Goal: Information Seeking & Learning: Learn about a topic

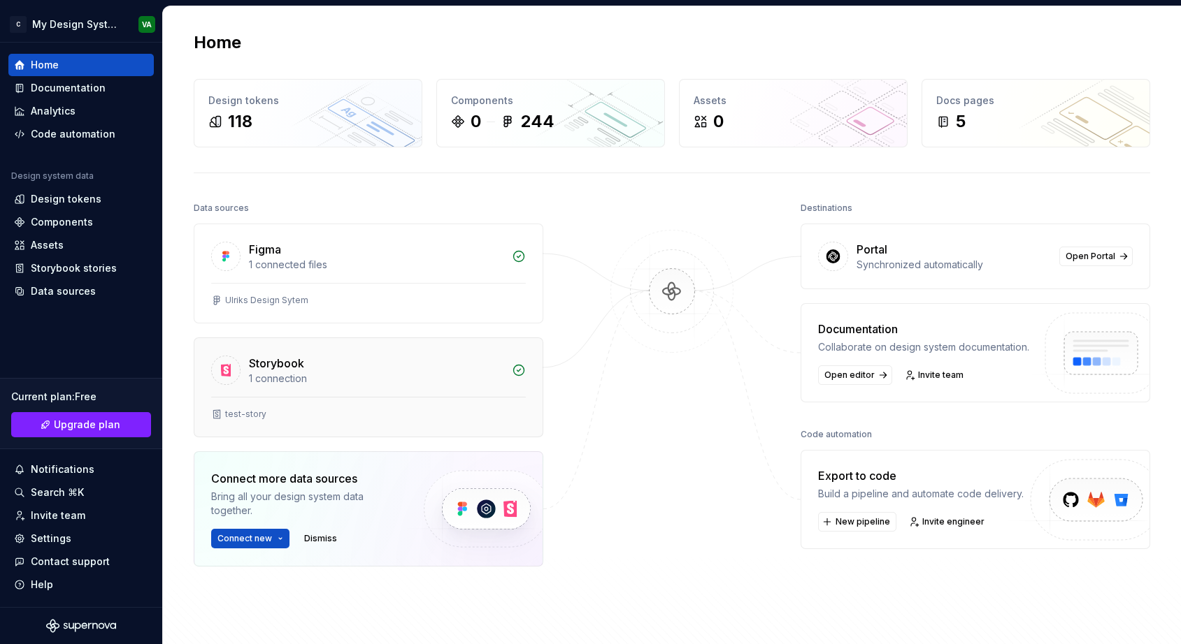
click at [467, 372] on div "1 connection" at bounding box center [376, 379] width 254 height 14
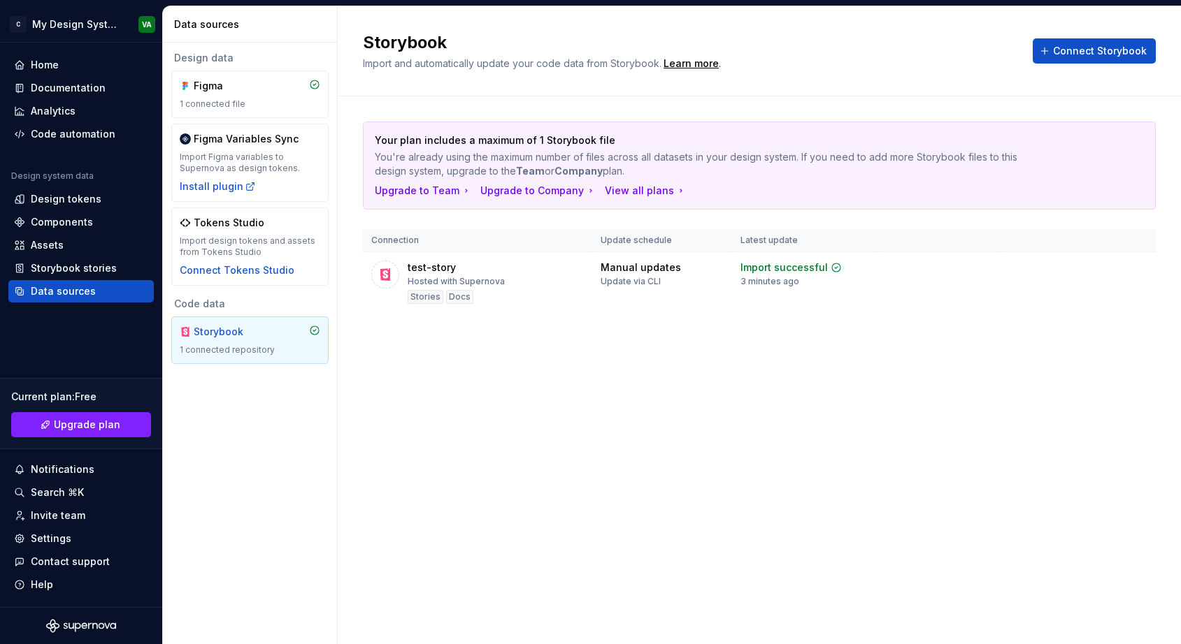
click at [719, 417] on div "Storybook Import and automatically update your code data from Storybook. Learn …" at bounding box center [759, 325] width 843 height 638
click at [1071, 273] on button "View summary" at bounding box center [1079, 268] width 85 height 20
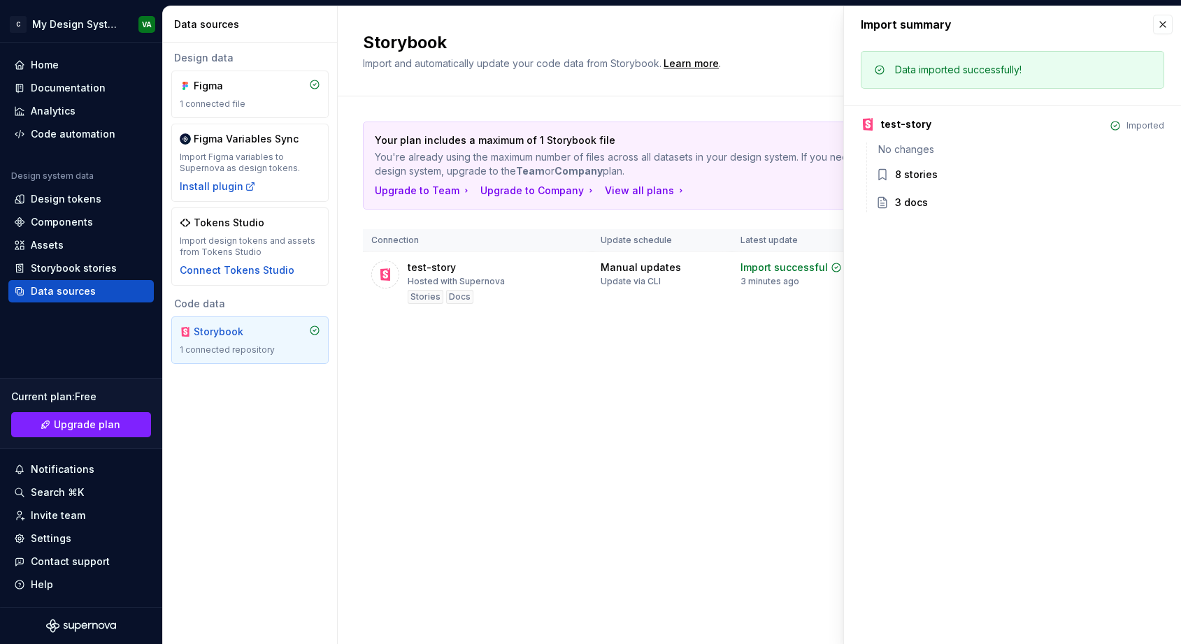
click at [725, 405] on div "Storybook Import and automatically update your code data from Storybook. Learn …" at bounding box center [759, 325] width 843 height 638
drag, startPoint x: 866, startPoint y: 355, endPoint x: 1066, endPoint y: 173, distance: 270.2
click at [866, 354] on div "Import summary Import summary Data imported successfully! test-story Imported N…" at bounding box center [1012, 325] width 337 height 638
click at [1167, 25] on button "button" at bounding box center [1163, 25] width 20 height 20
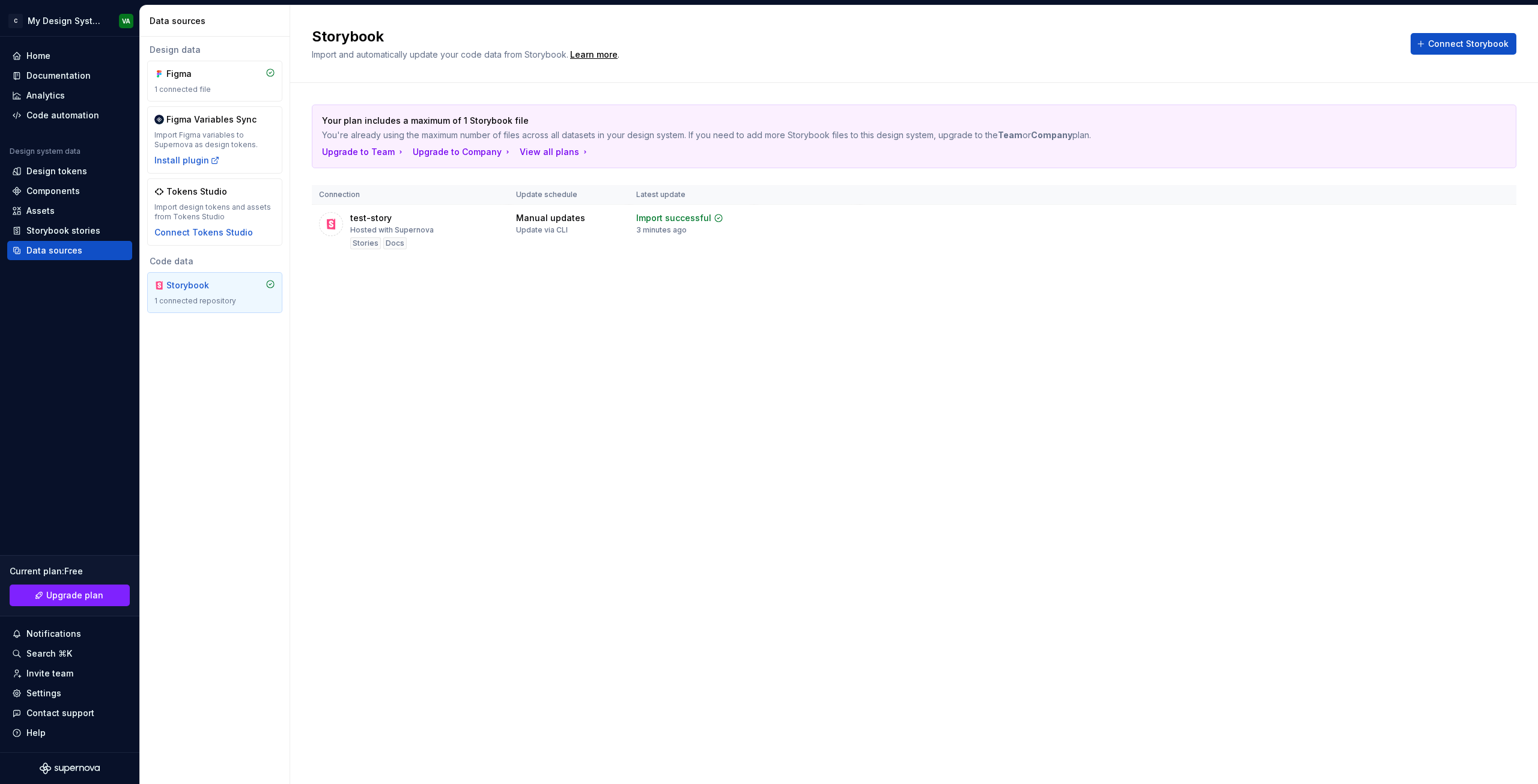
click at [506, 346] on div "Storybook Import and automatically update your code data from Storybook. Learn …" at bounding box center [915, 395] width 1248 height 779
click at [454, 315] on div "Storybook Import and automatically update your code data from Storybook. Learn …" at bounding box center [915, 395] width 1248 height 779
click at [242, 221] on div "Import design tokens and assets from Tokens Studio" at bounding box center [215, 212] width 120 height 19
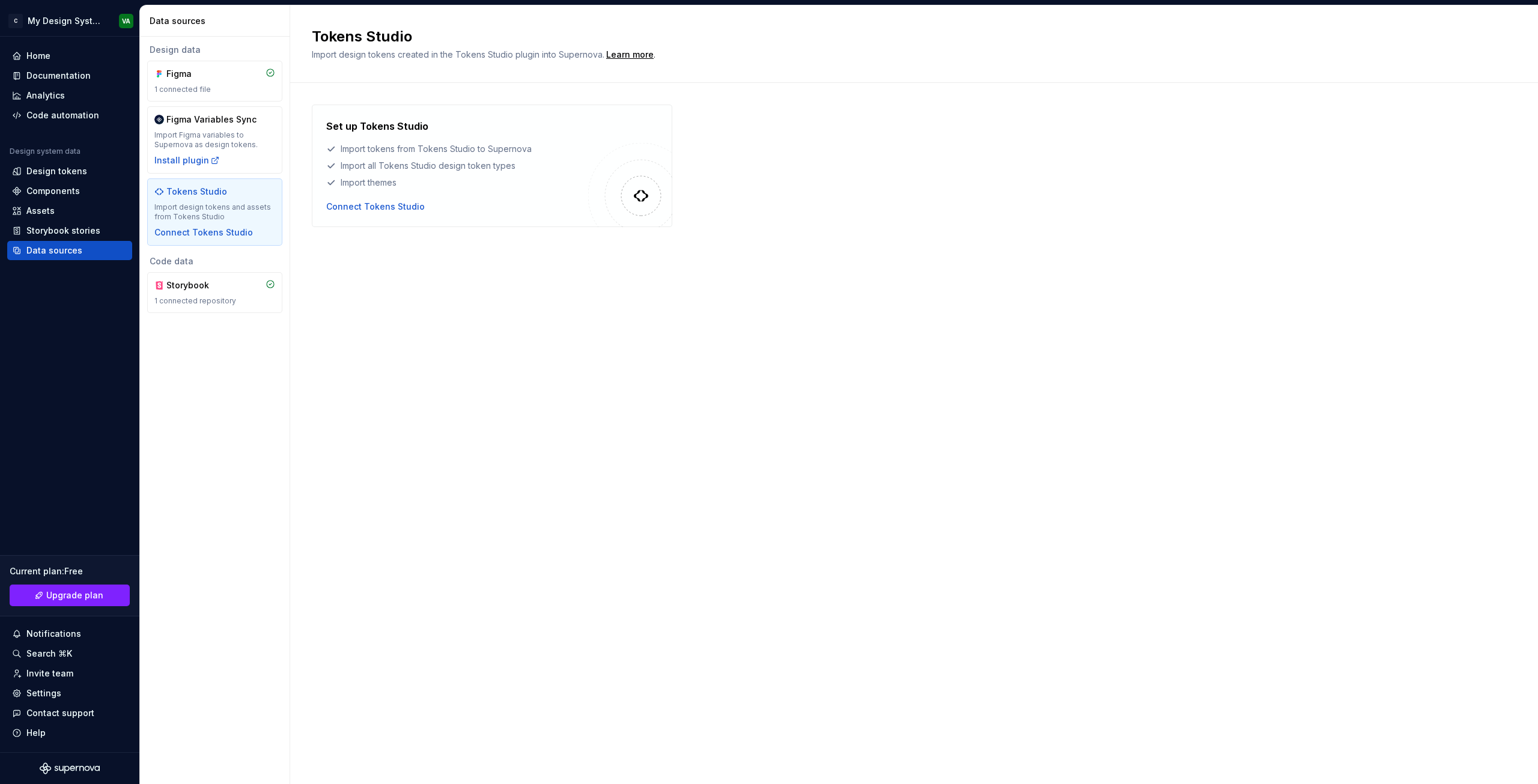
click at [181, 105] on div "Figma 1 connected file Figma Variables Sync Import Figma variables to Supernova…" at bounding box center [214, 153] width 135 height 185
click at [204, 129] on div "Figma Variables Sync Import Figma variables to Supernova as design tokens. Inst…" at bounding box center [215, 140] width 120 height 53
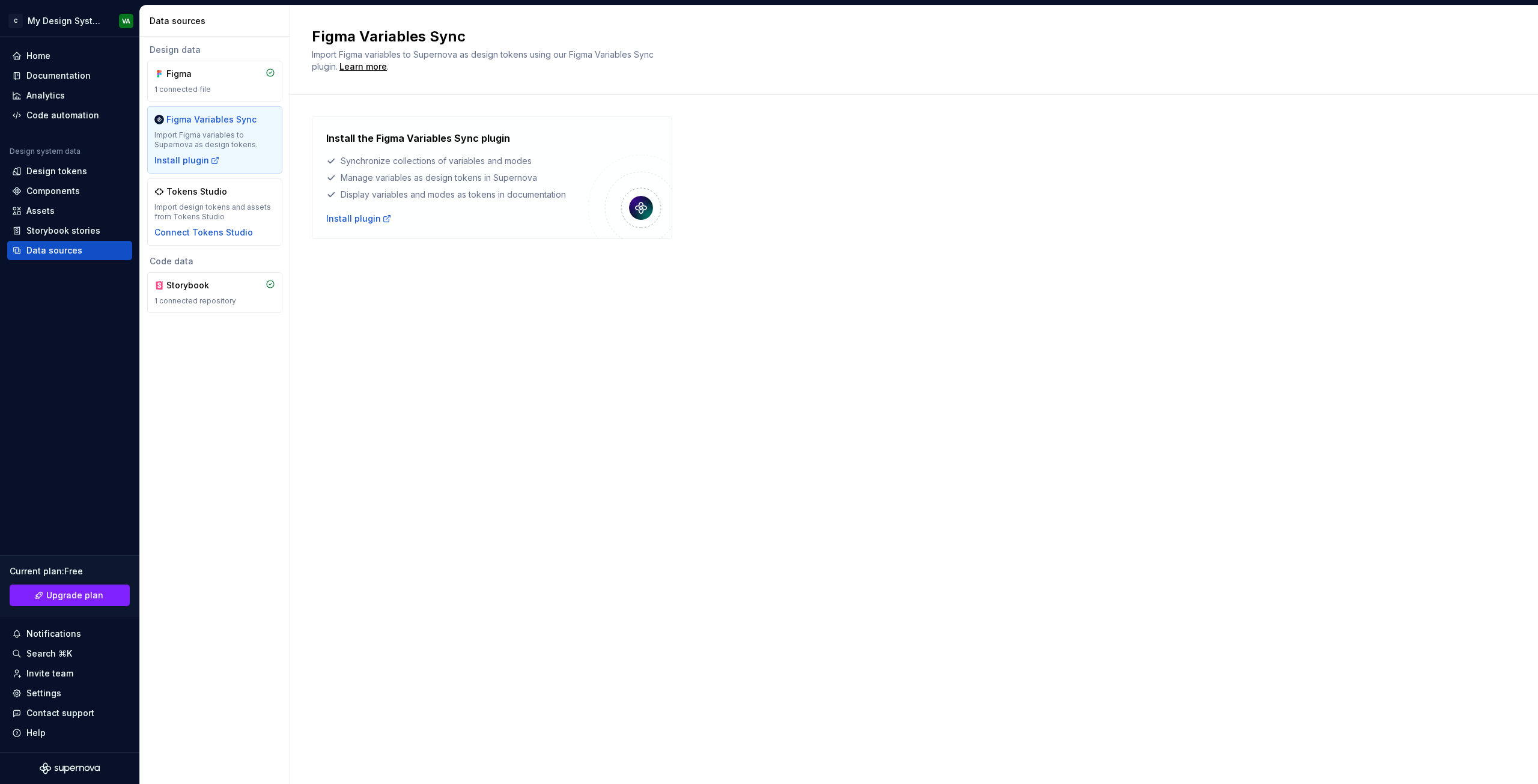
click at [562, 304] on div "Figma Variables Sync Import Figma variables to Supernova as design tokens using…" at bounding box center [915, 395] width 1248 height 779
click at [448, 165] on div "Synchronize collections of variables and modes" at bounding box center [457, 161] width 262 height 12
click at [81, 212] on div "Assets" at bounding box center [70, 211] width 115 height 12
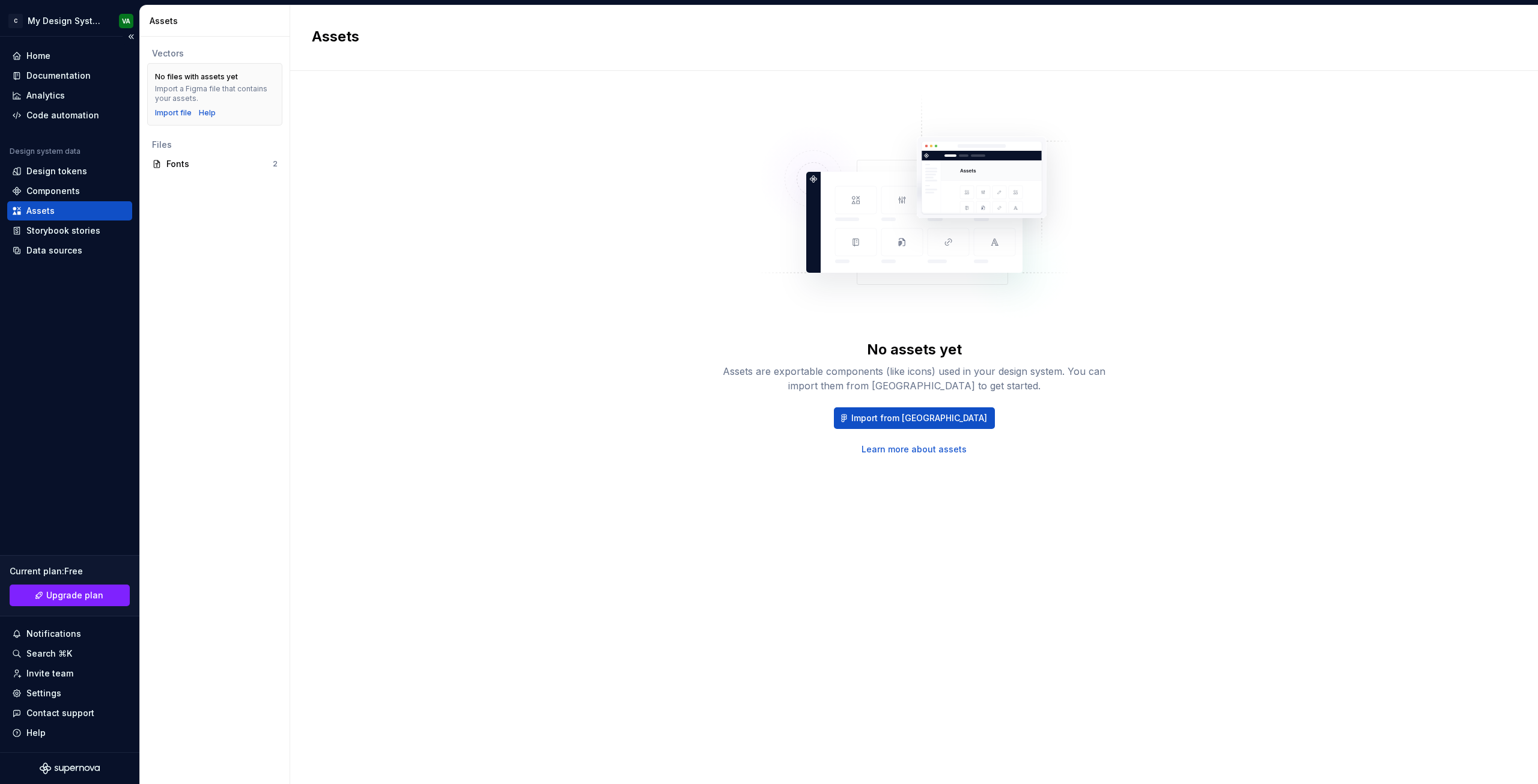
click at [90, 202] on div "Assets" at bounding box center [69, 211] width 125 height 19
click at [88, 188] on div "Components" at bounding box center [70, 191] width 115 height 12
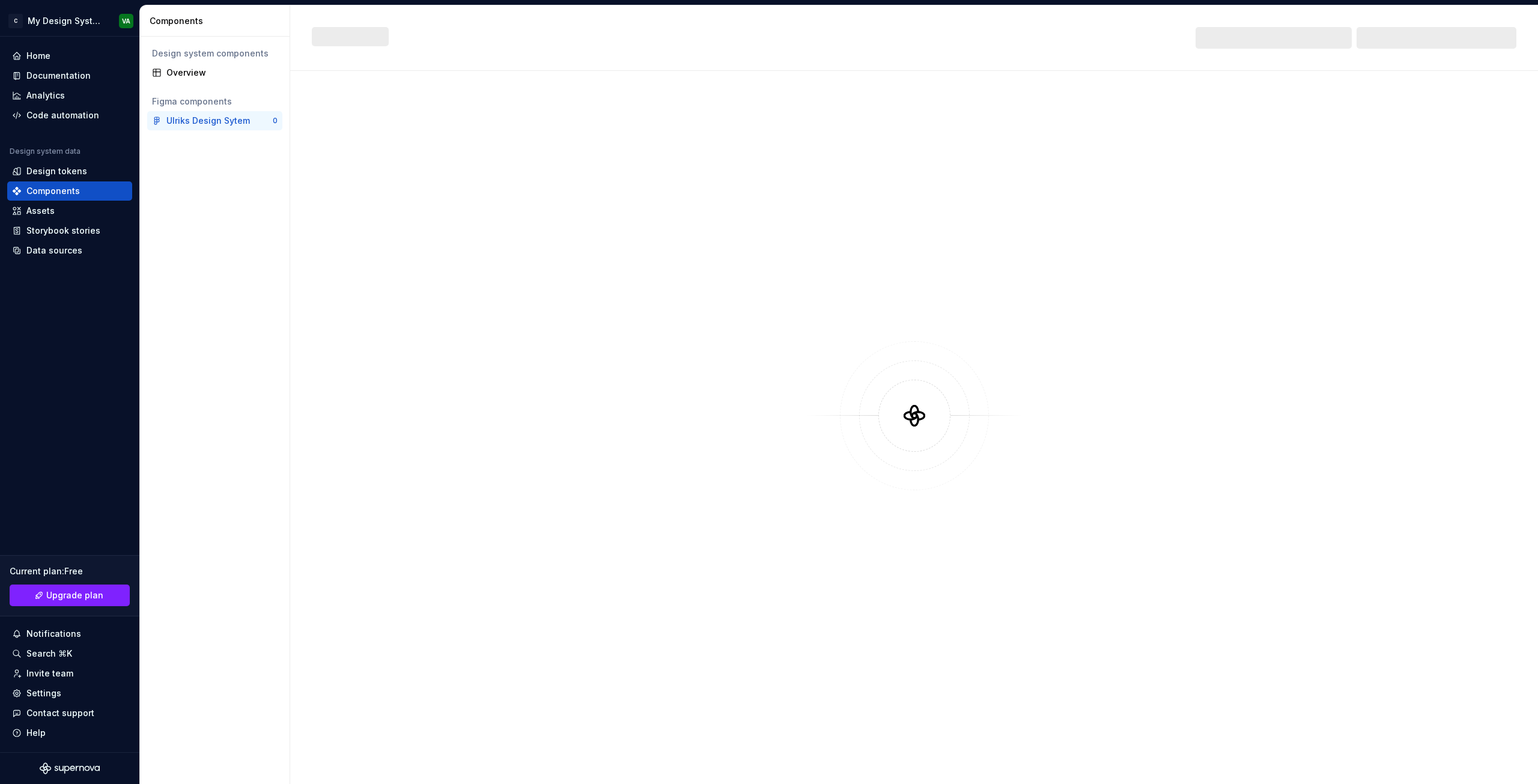
click at [237, 138] on div "Design system components Overview Figma components Ulriks Design Sytem 0" at bounding box center [215, 410] width 150 height 747
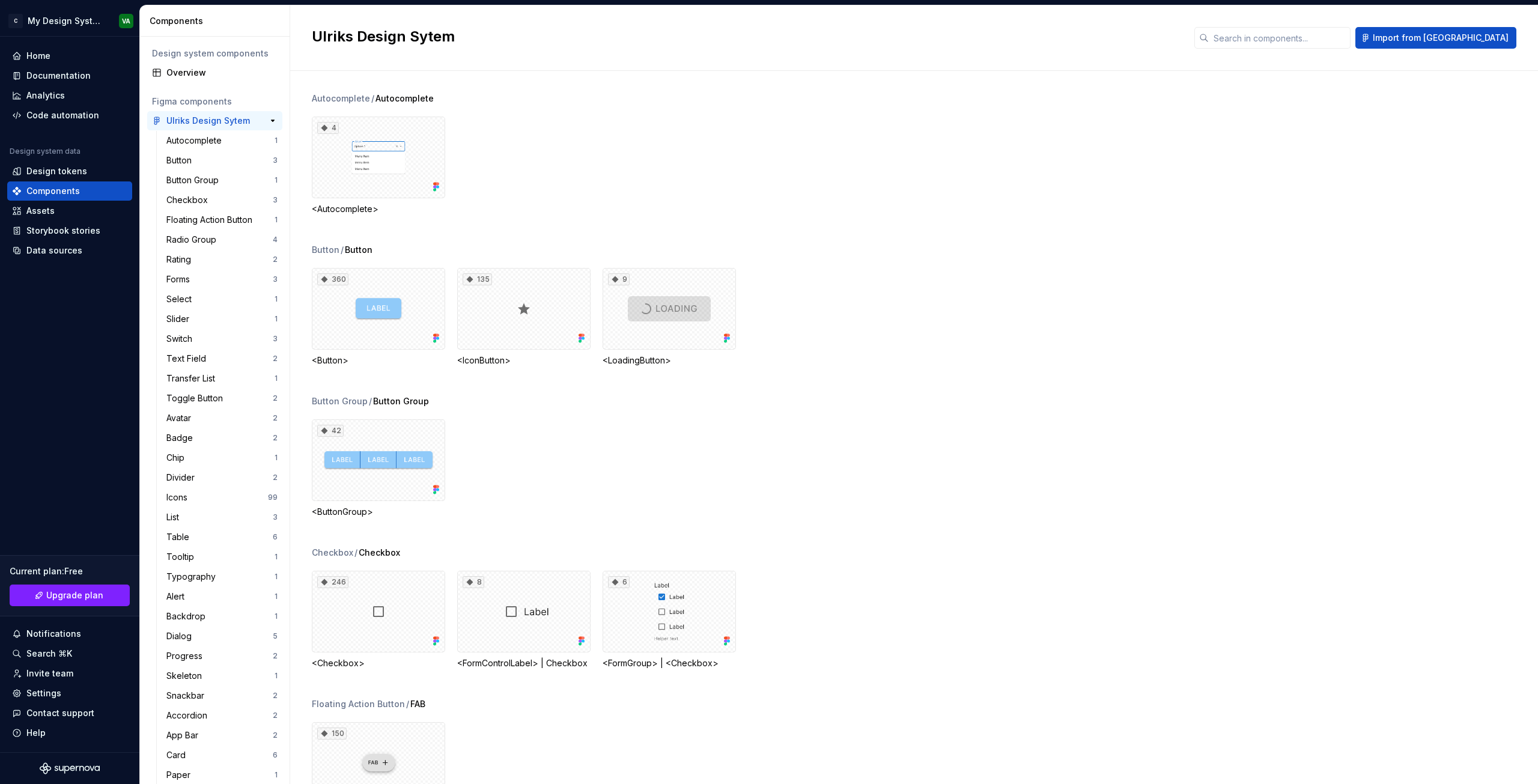
click at [236, 122] on div "Ulriks Design Sytem" at bounding box center [208, 120] width 83 height 12
click at [265, 116] on button "button" at bounding box center [273, 121] width 17 height 17
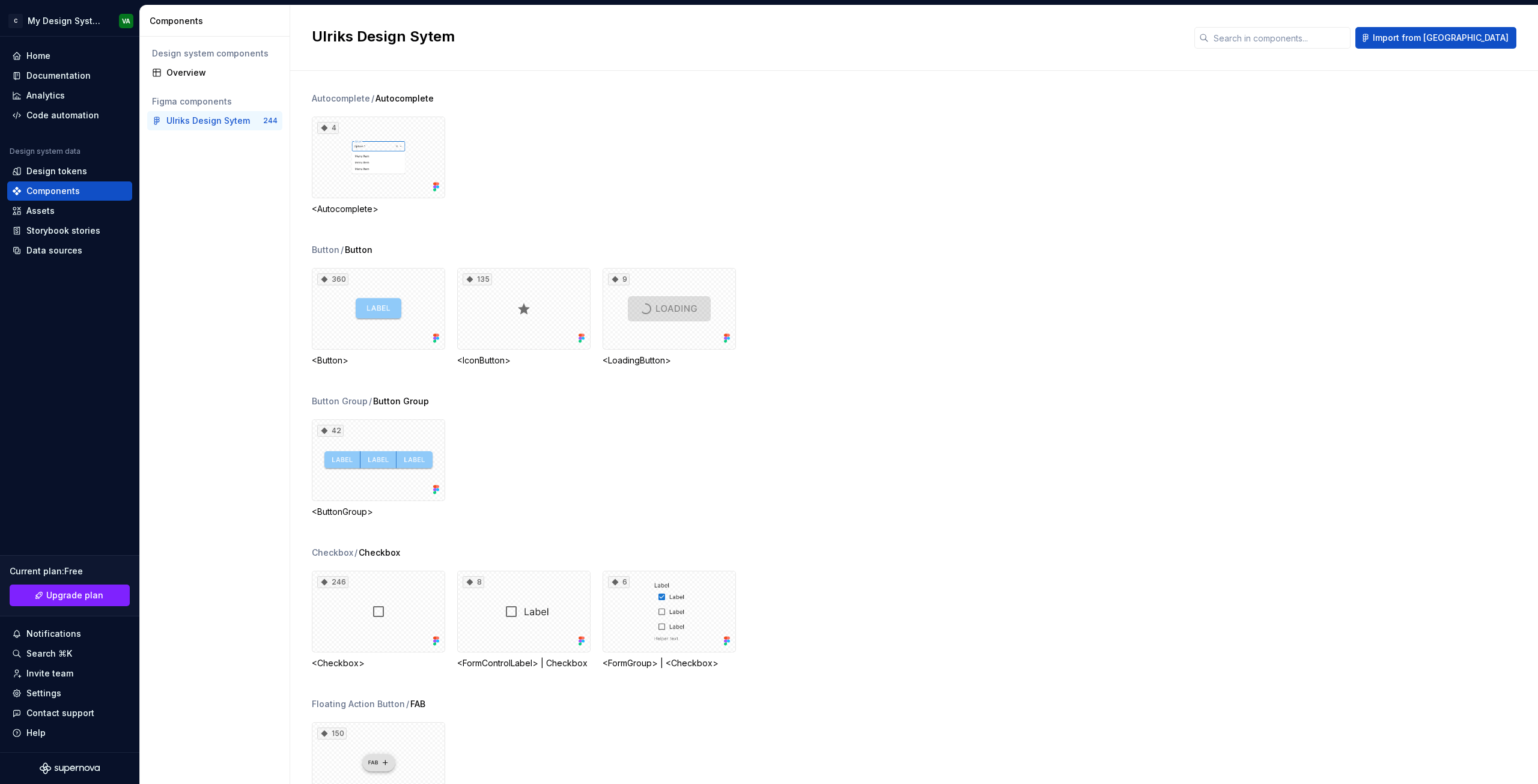
click at [234, 265] on div "Design system components Overview Figma components Ulriks Design Sytem 244" at bounding box center [215, 410] width 150 height 747
click at [85, 178] on div "Design tokens" at bounding box center [69, 171] width 125 height 19
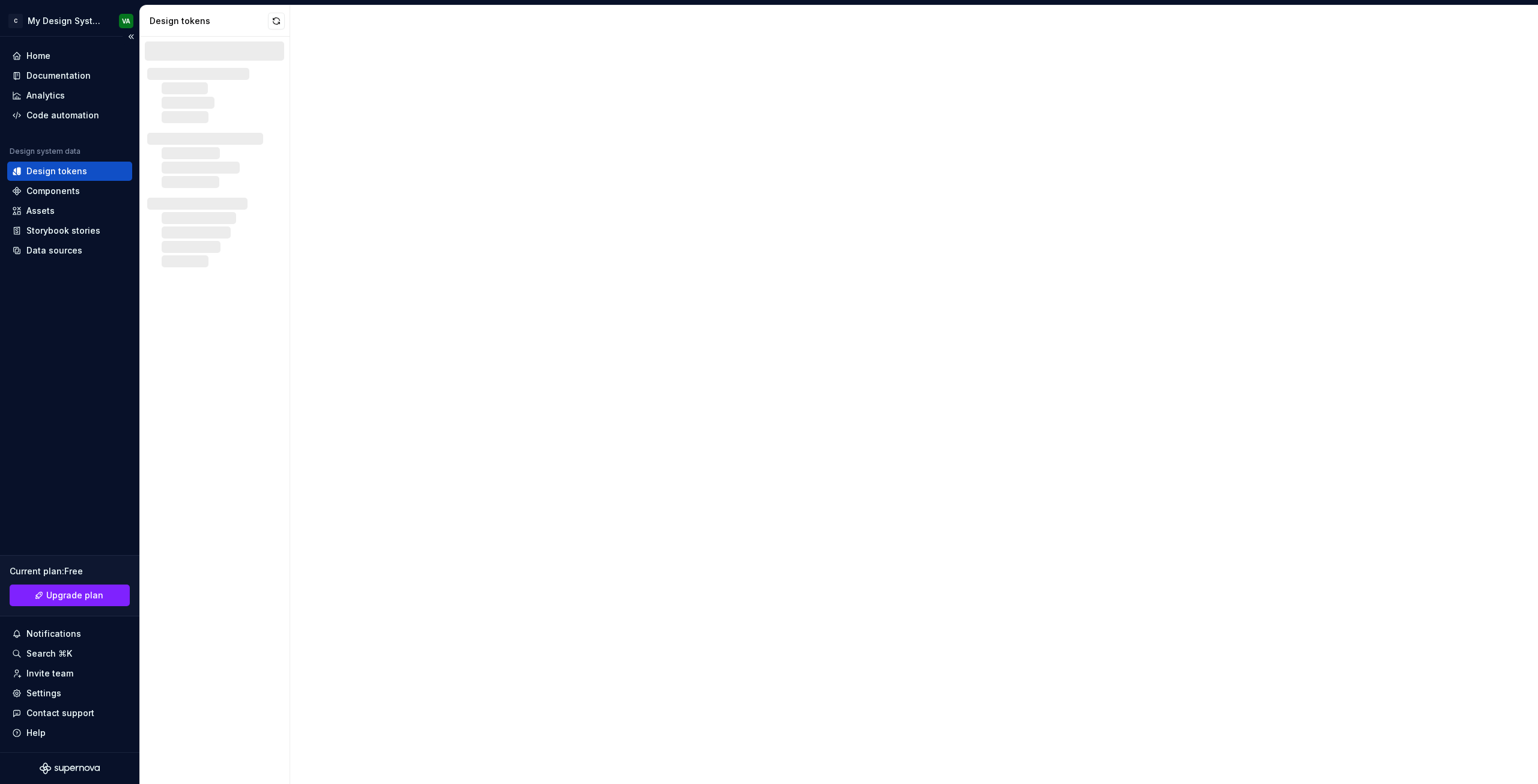
click at [88, 173] on div "Design tokens" at bounding box center [70, 171] width 115 height 12
click at [570, 322] on div at bounding box center [915, 395] width 1248 height 779
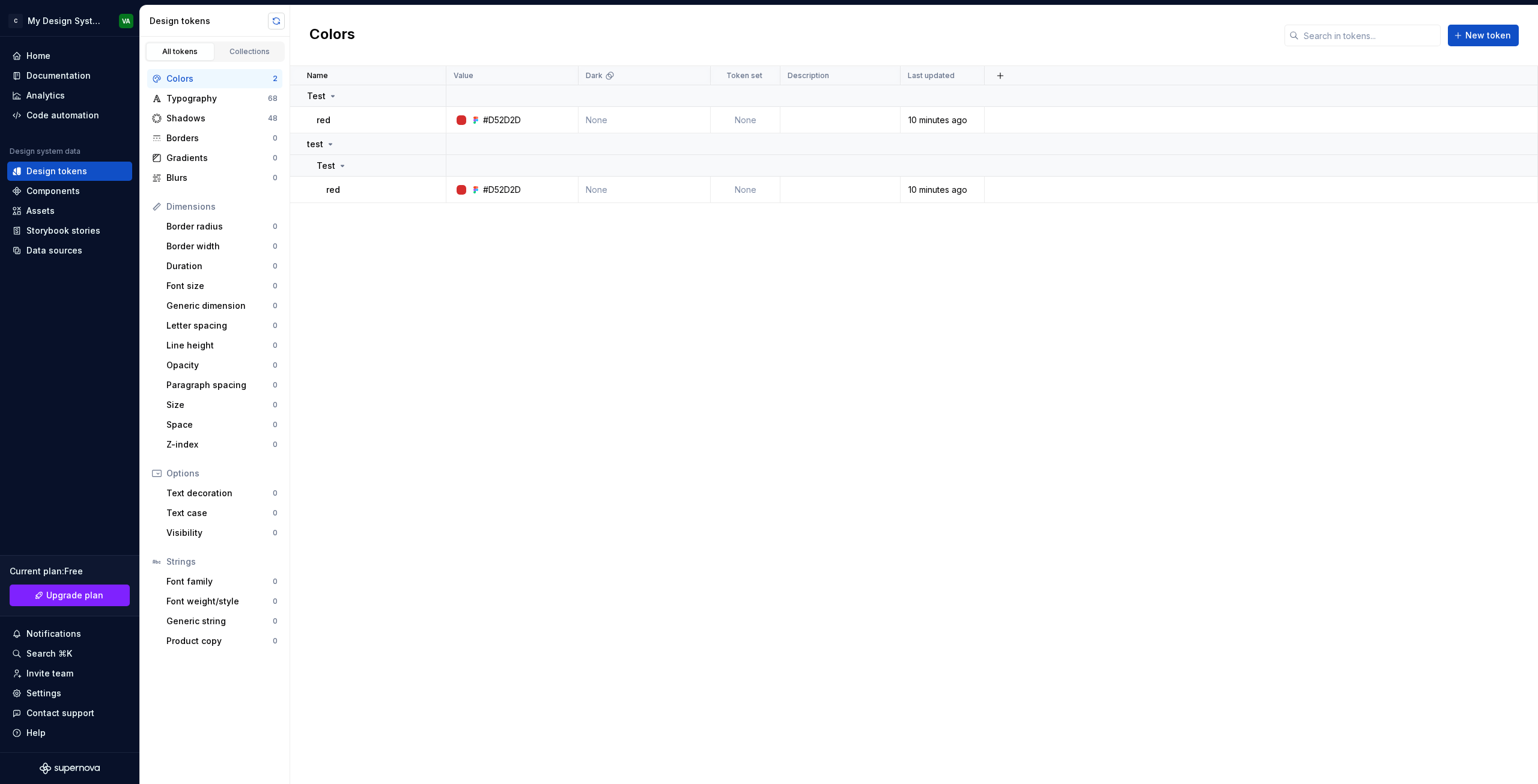
click at [273, 17] on button "button" at bounding box center [277, 21] width 17 height 17
click at [462, 297] on div "Name Value Dark Token set Description Last updated Test red #D52D2D None None 1…" at bounding box center [915, 425] width 1248 height 718
click at [650, 299] on div "Name Value Dark Token set Description Last updated Test red #D52D2D None None 1…" at bounding box center [915, 425] width 1248 height 718
click at [614, 475] on div "Name Value Dark Token set Description Last updated Test red #D52D2D None None 1…" at bounding box center [915, 425] width 1248 height 718
click at [751, 438] on div "Name Value Dark Token set Description Last updated Test red #D52D2D None None 1…" at bounding box center [915, 425] width 1248 height 718
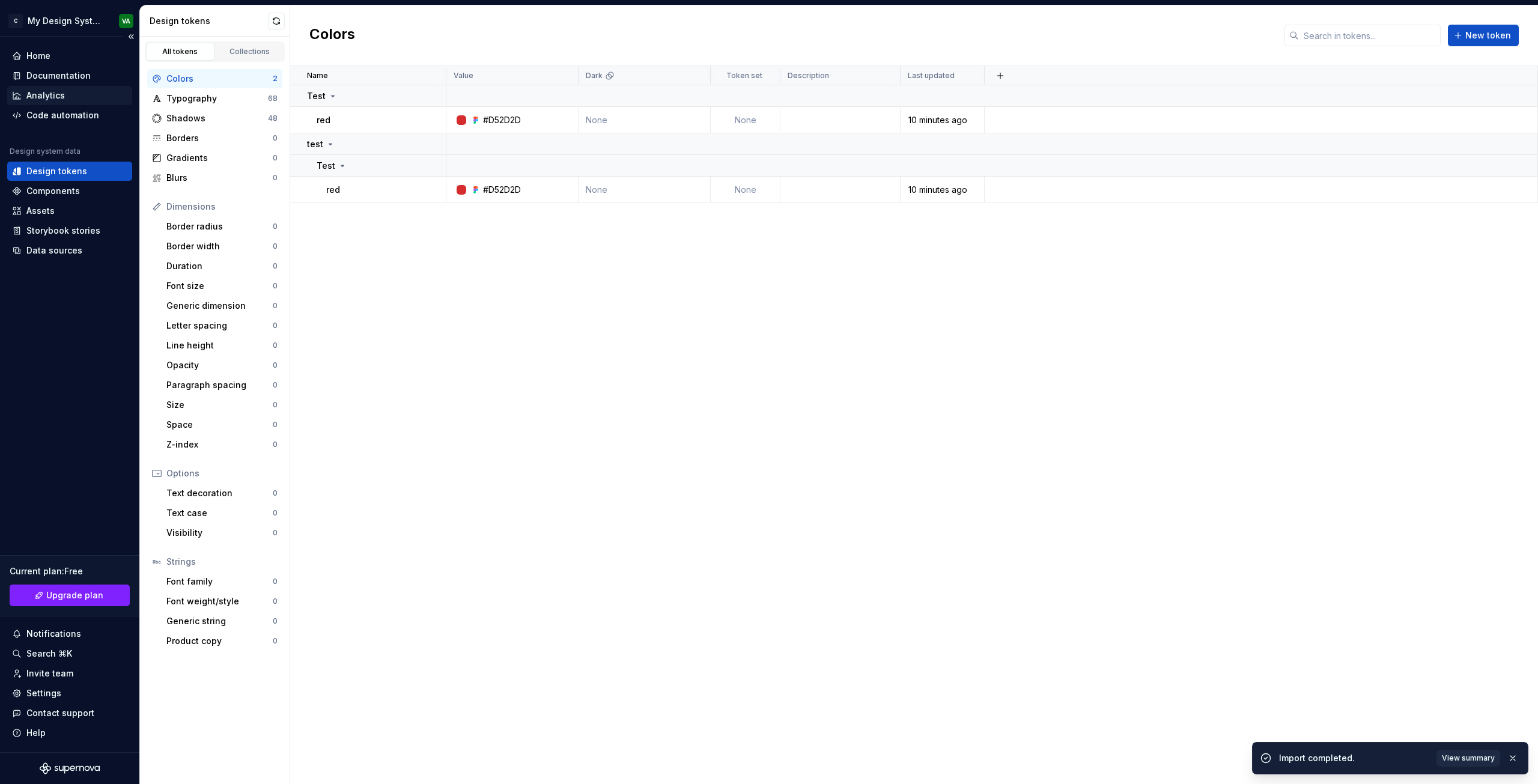
click at [69, 95] on div "Analytics" at bounding box center [70, 95] width 115 height 12
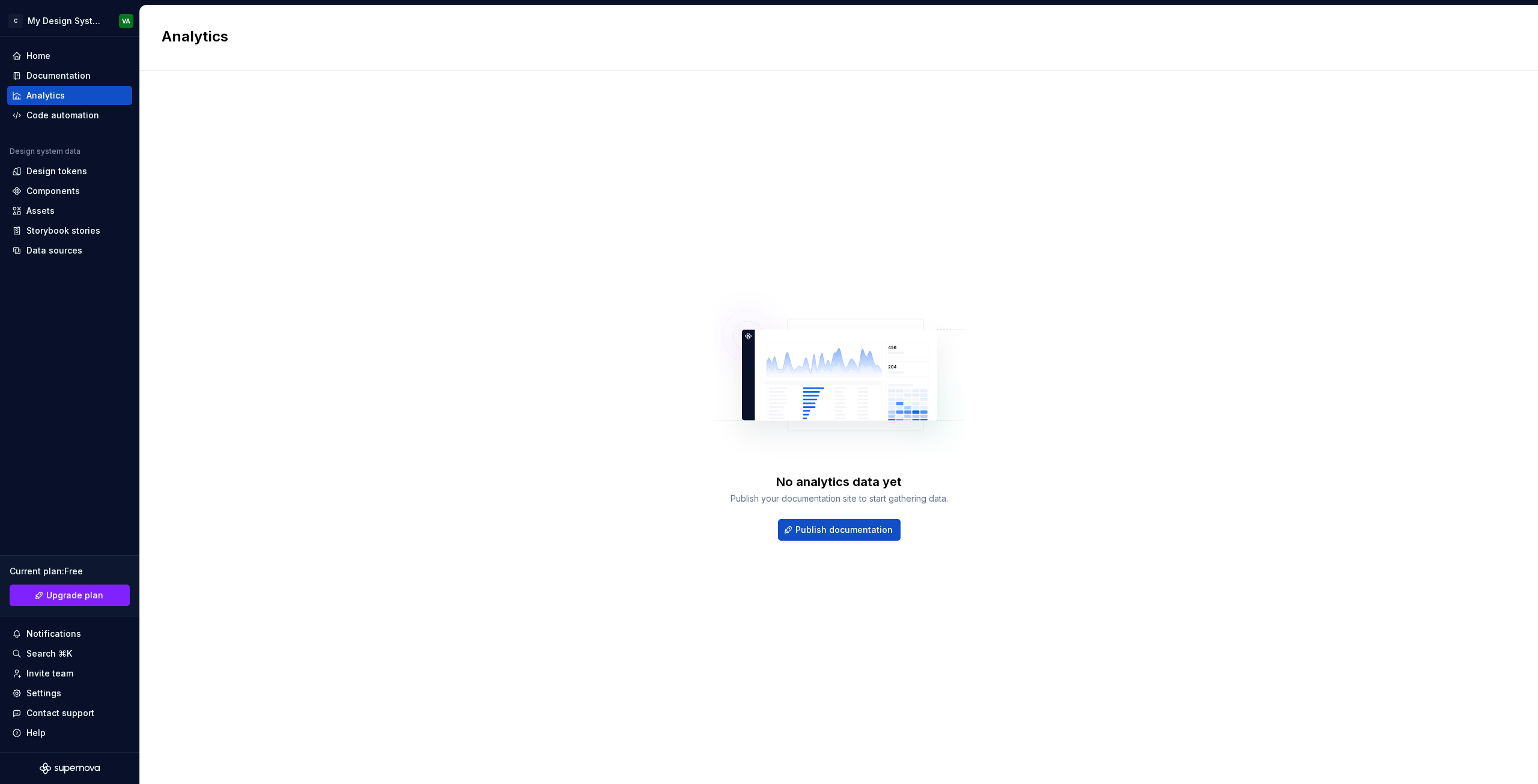
click at [305, 126] on div "No analytics data yet Publish your documentation site to start gathering data. …" at bounding box center [839, 415] width 1355 height 646
click at [39, 119] on div "Code automation" at bounding box center [63, 115] width 73 height 12
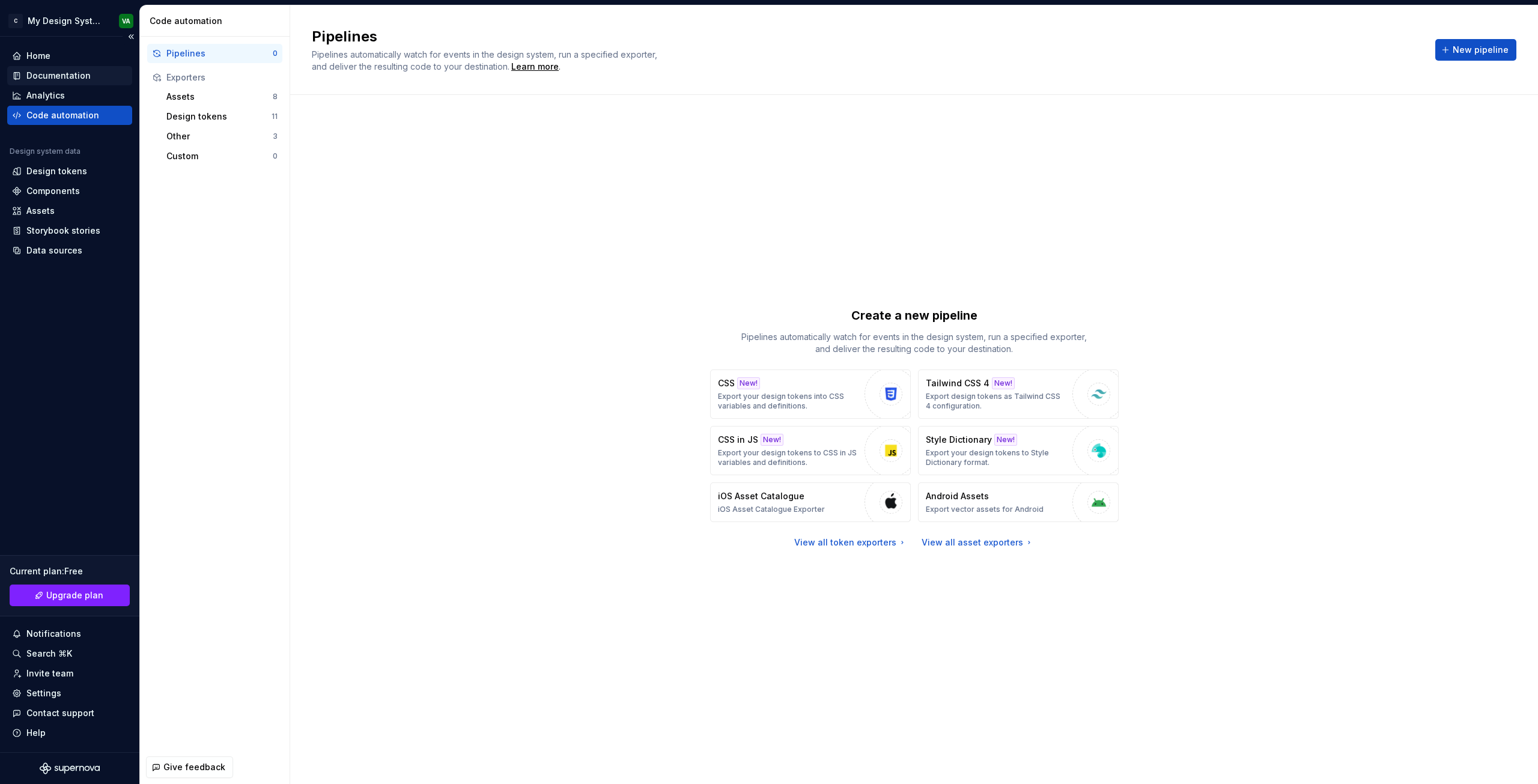
click at [75, 84] on div "Documentation" at bounding box center [69, 76] width 125 height 19
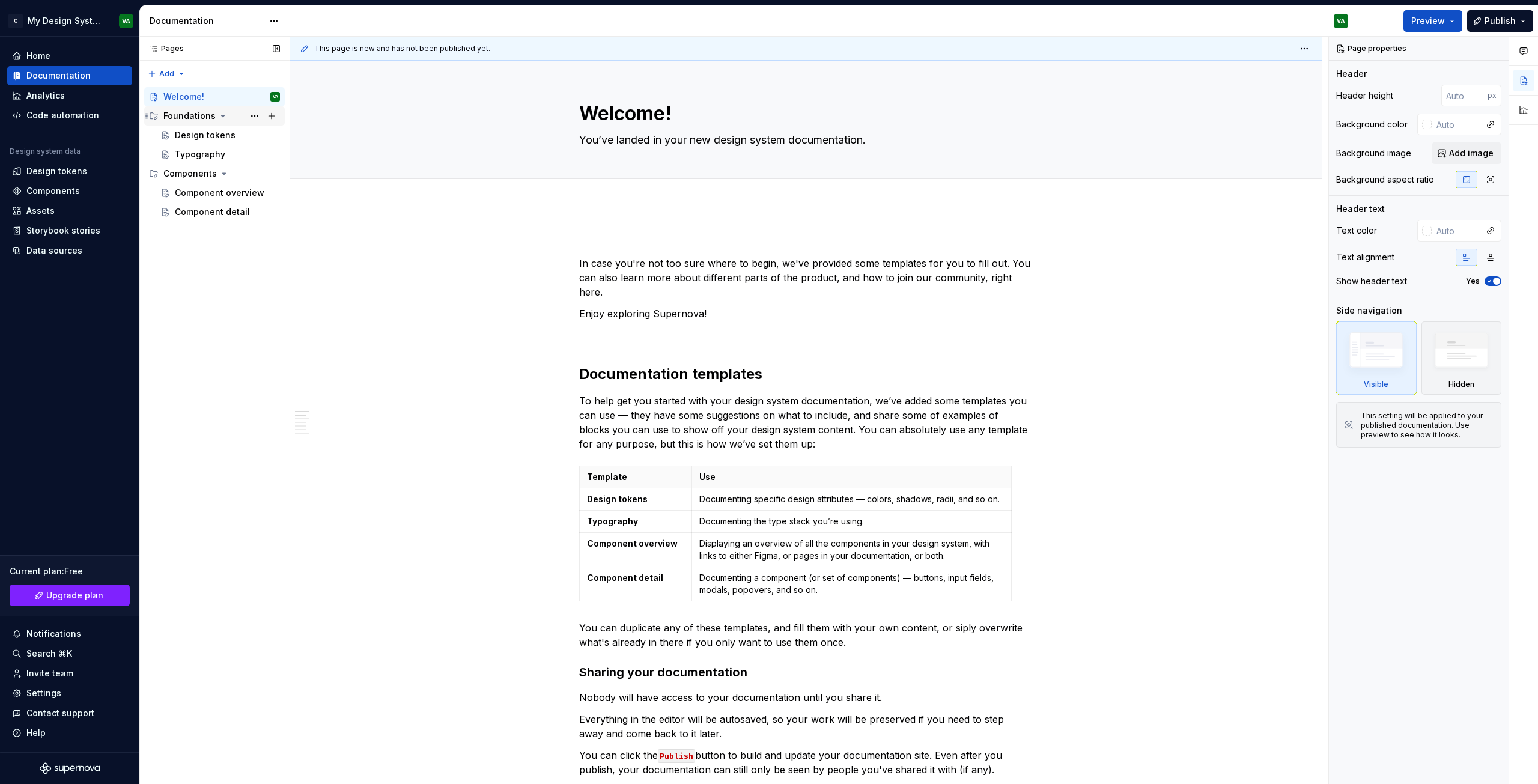
click at [187, 125] on div "Foundations" at bounding box center [215, 116] width 141 height 19
click at [189, 114] on div "Foundations" at bounding box center [189, 116] width 52 height 12
click at [191, 137] on div "Design tokens" at bounding box center [205, 135] width 61 height 12
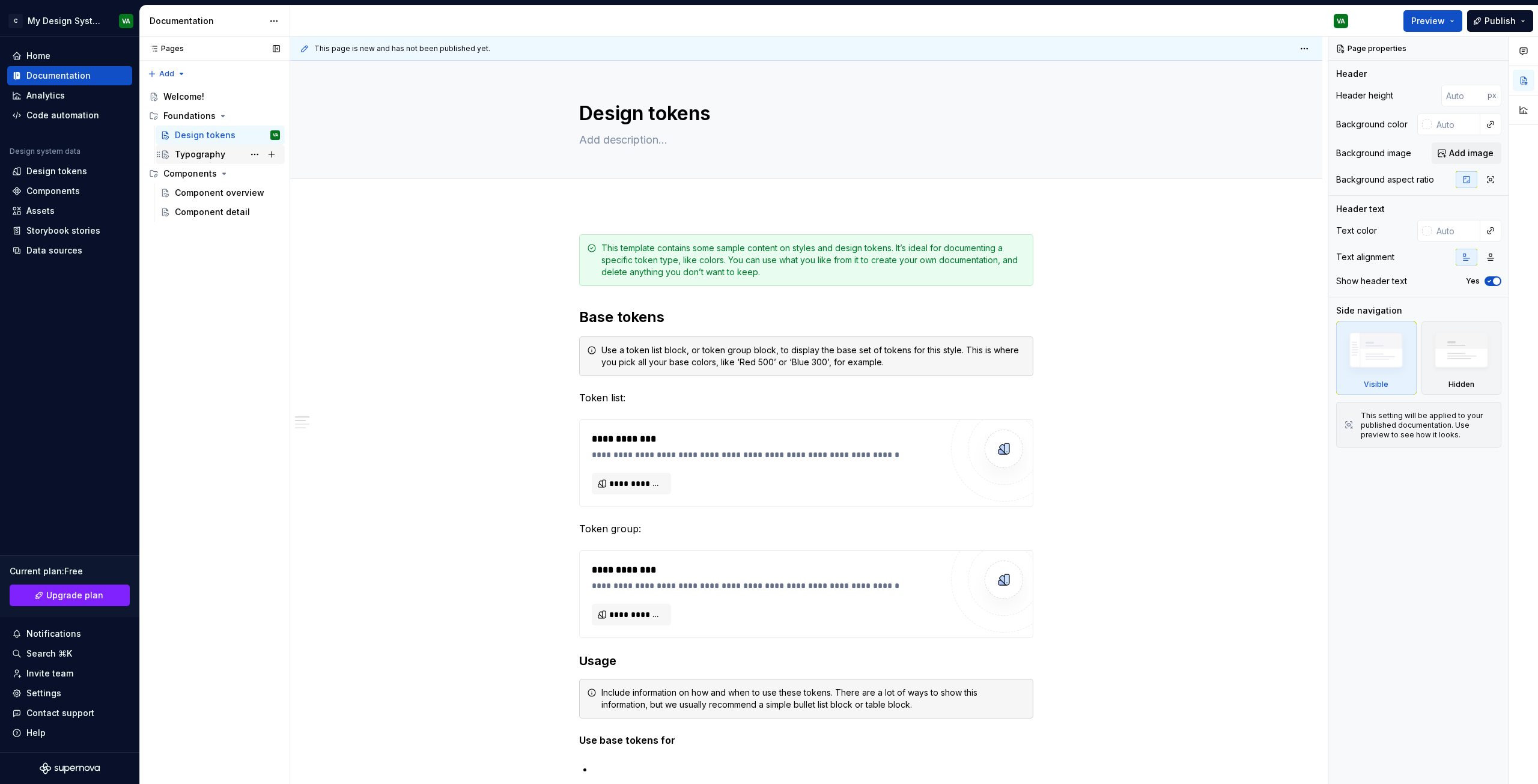
click at [205, 151] on div "Typography" at bounding box center [199, 155] width 51 height 12
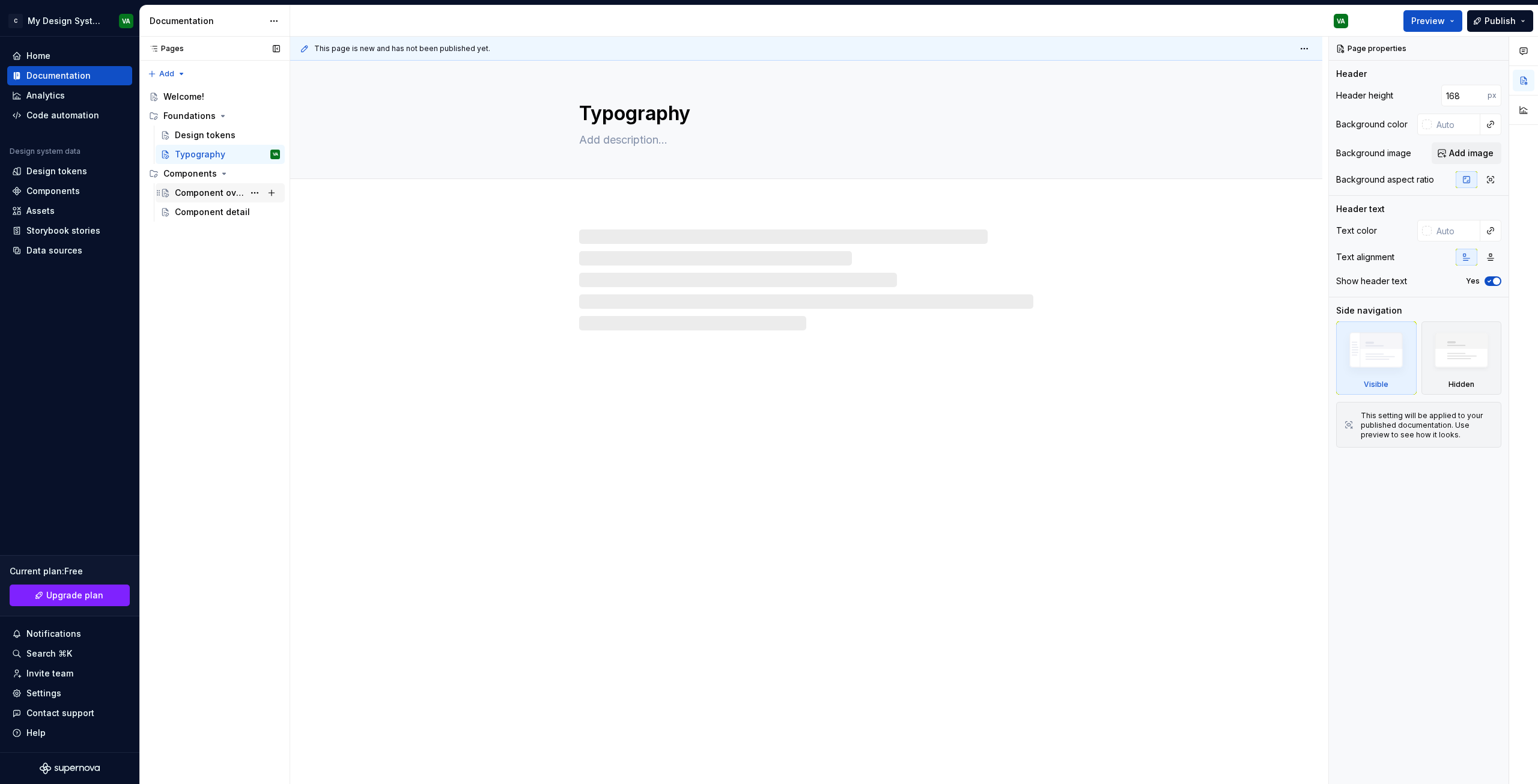
click at [202, 197] on div "Component overview" at bounding box center [209, 193] width 69 height 12
click at [201, 213] on div "Component detail" at bounding box center [209, 212] width 69 height 12
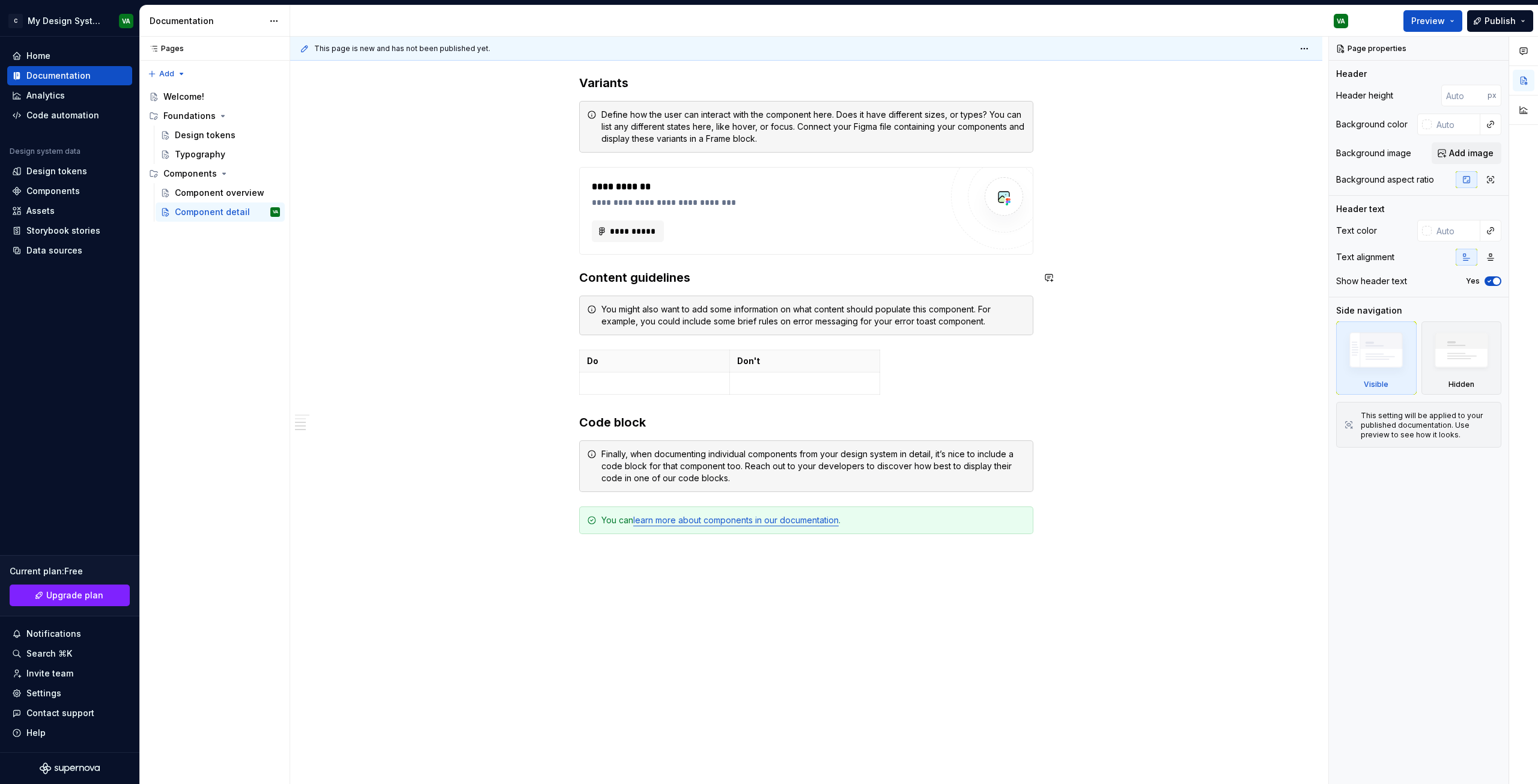
scroll to position [671, 0]
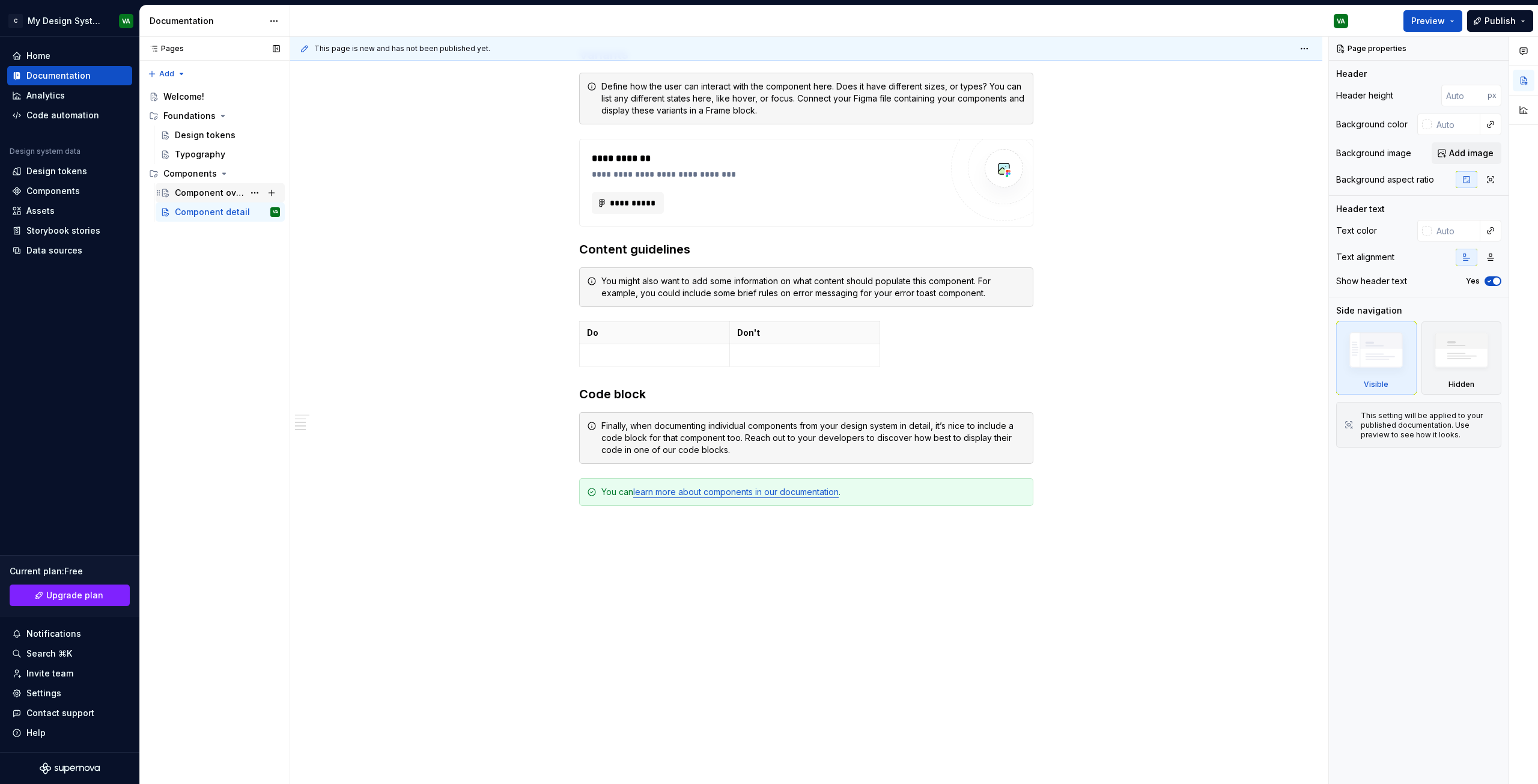
click at [209, 193] on div "Component overview" at bounding box center [209, 193] width 69 height 12
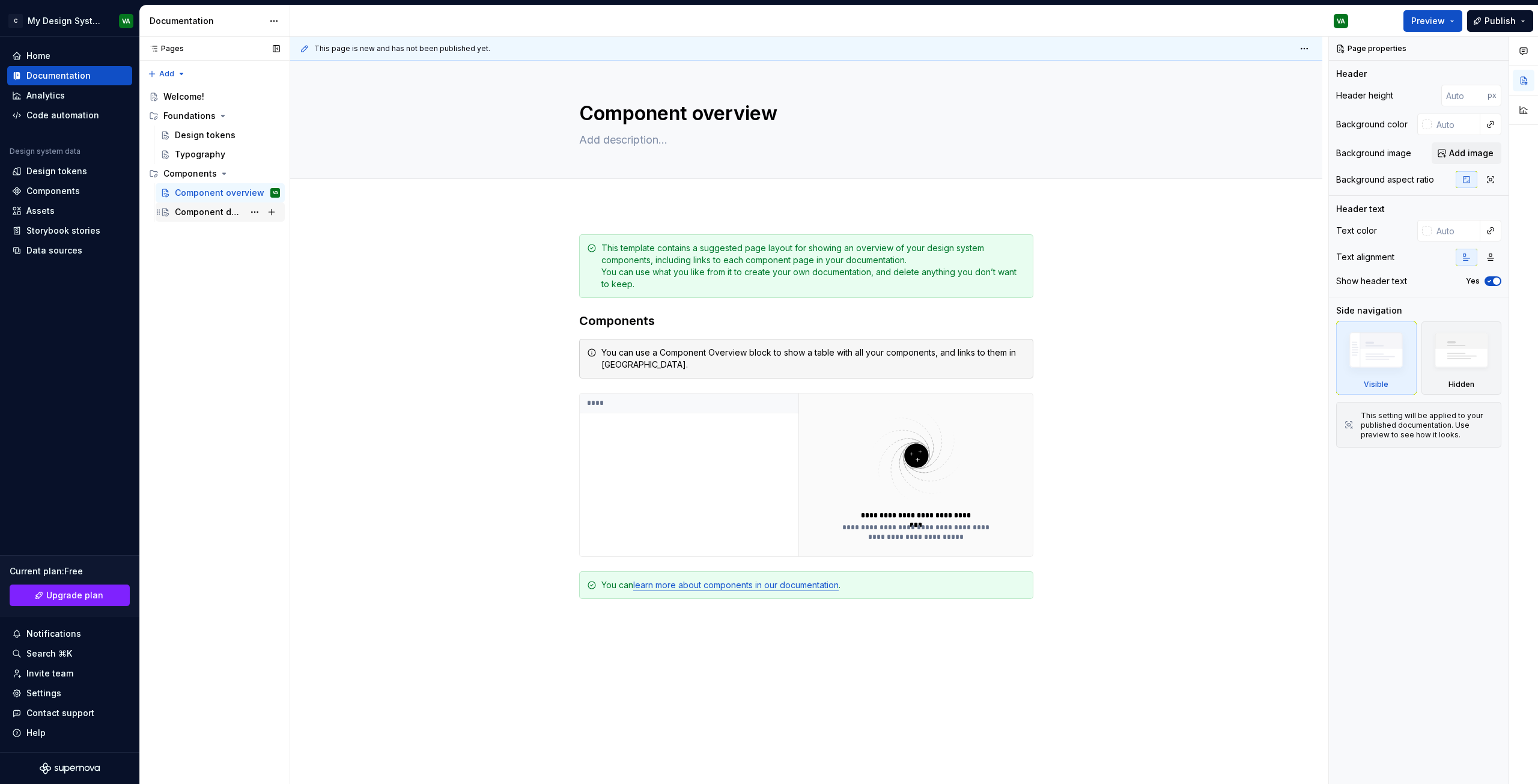
click at [206, 221] on div "Component detail" at bounding box center [220, 212] width 129 height 19
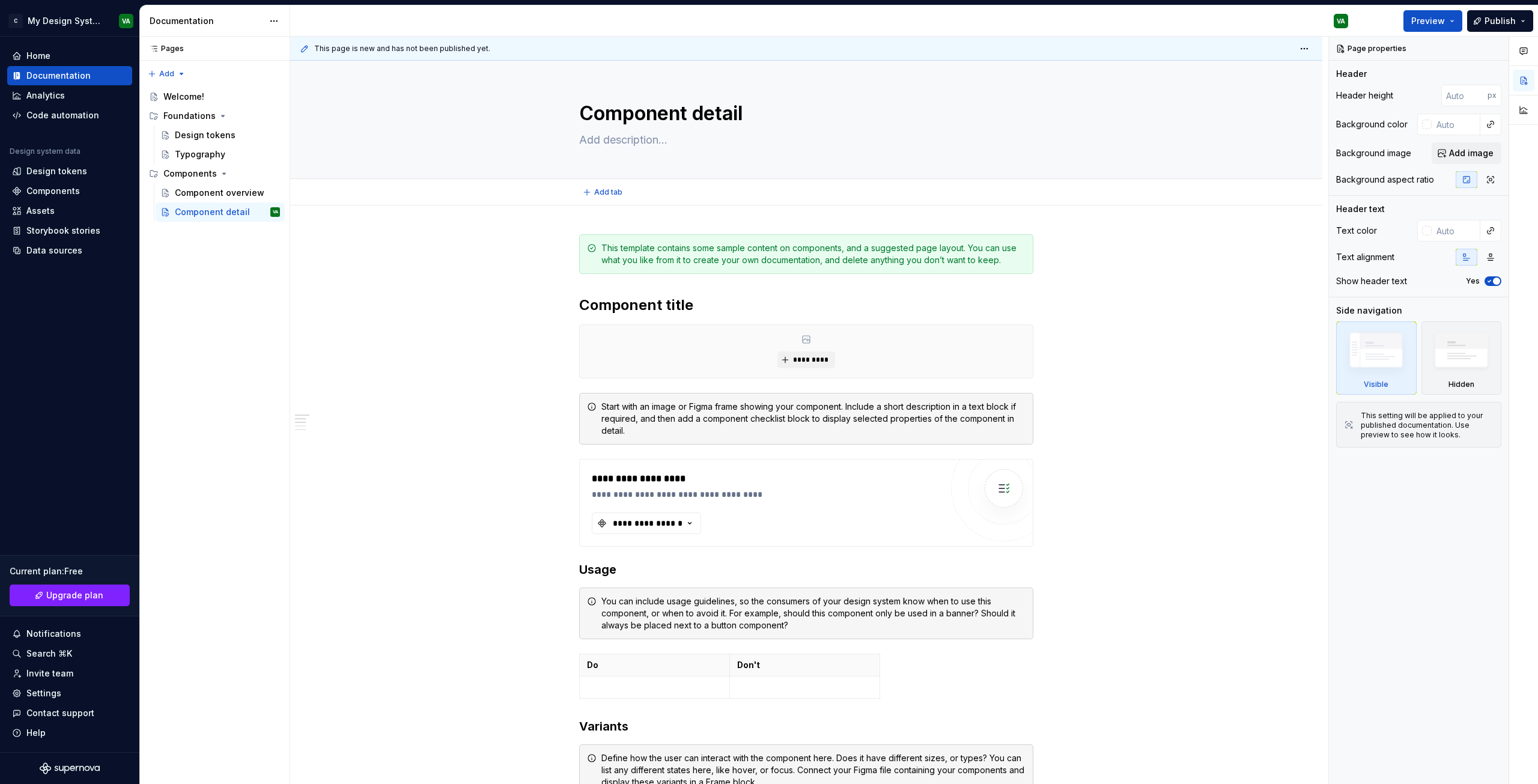
click at [411, 203] on div "Add tab" at bounding box center [806, 192] width 1032 height 27
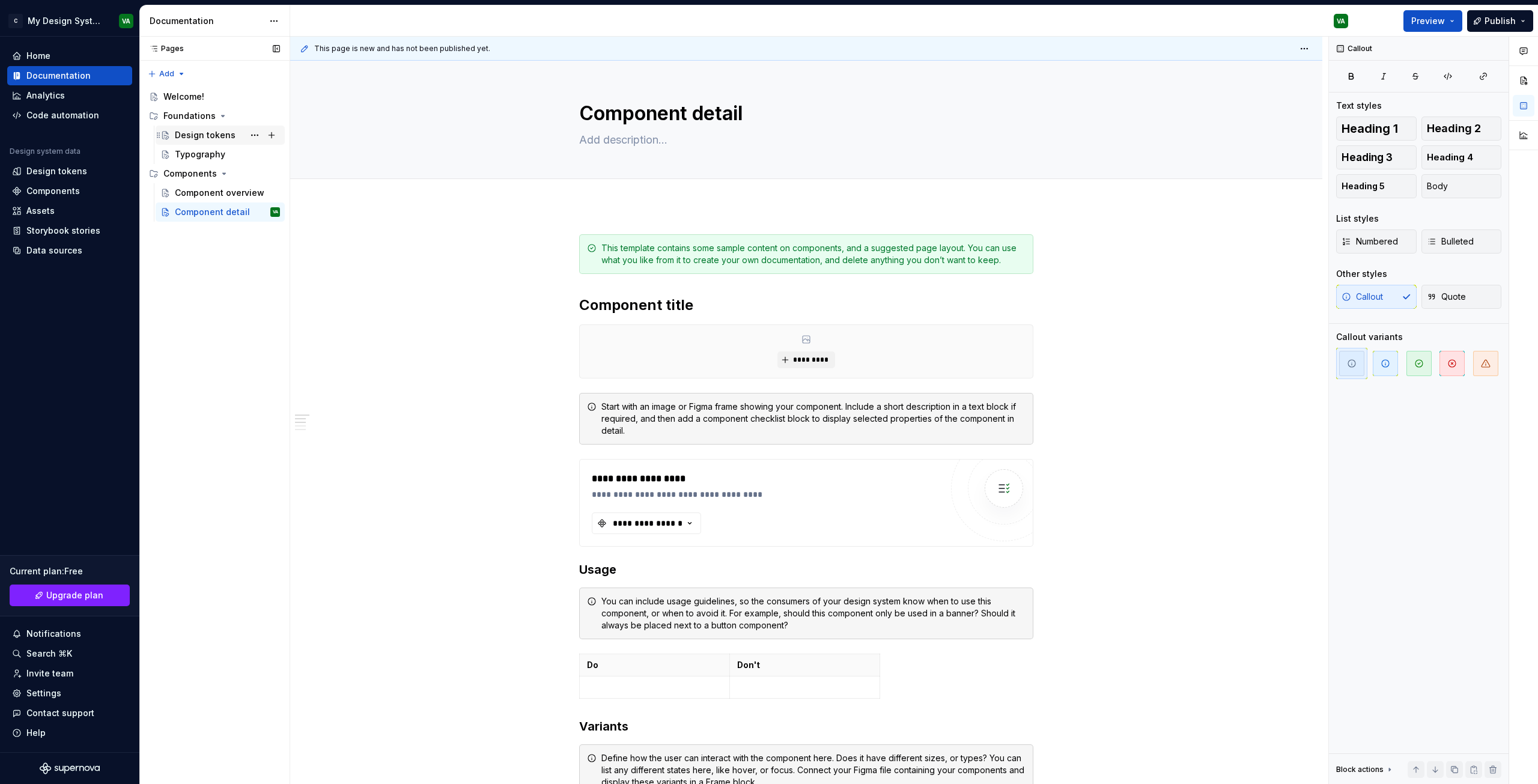
click at [187, 134] on div "Design tokens" at bounding box center [205, 135] width 61 height 12
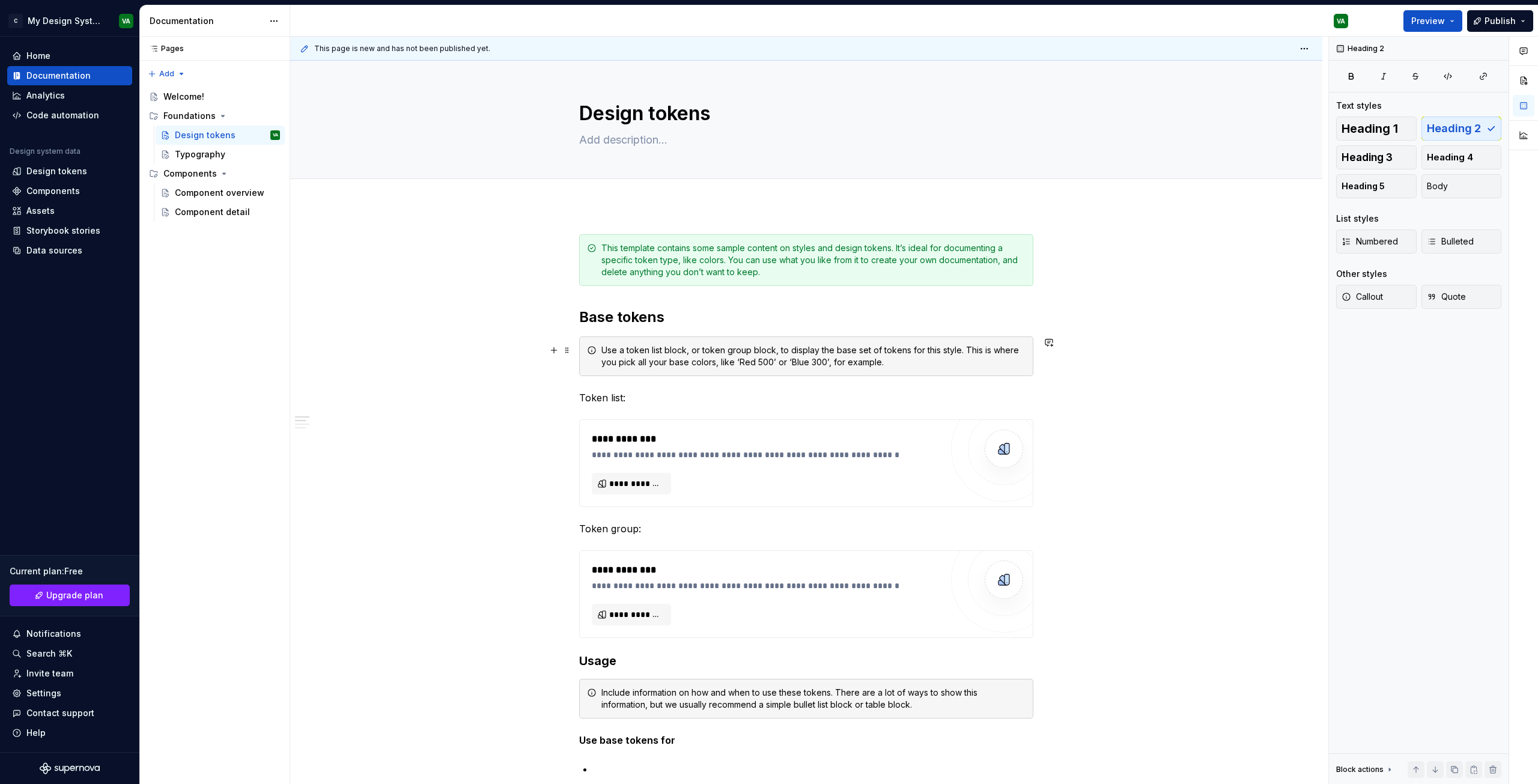
click at [186, 153] on div "Typography" at bounding box center [199, 155] width 51 height 12
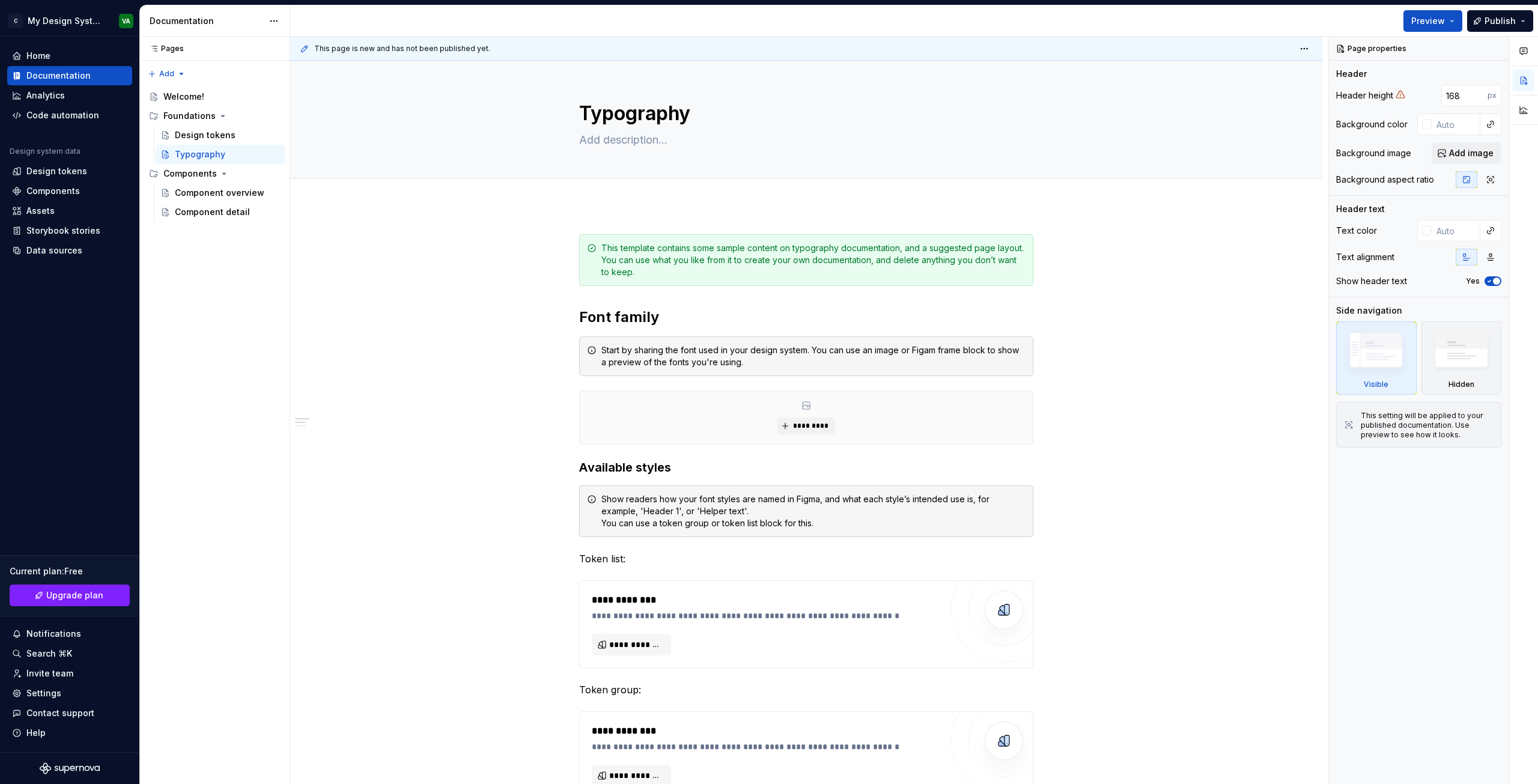
type textarea "*"
